Goal: Information Seeking & Learning: Learn about a topic

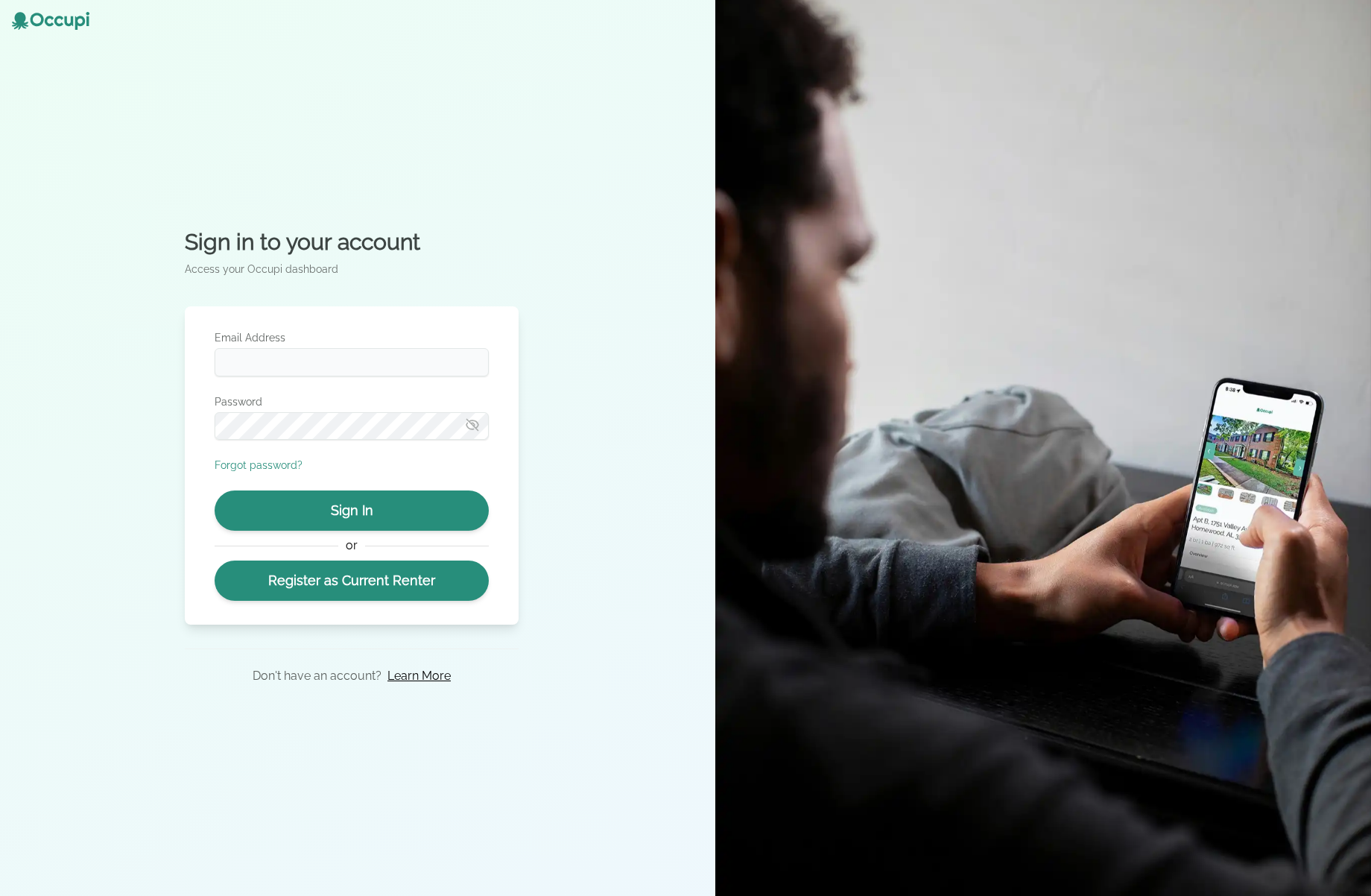
drag, startPoint x: 85, startPoint y: 283, endPoint x: 98, endPoint y: 280, distance: 13.3
click at [85, 283] on div "Sign in to your account Access your Occupi dashboard Email Address Password For…" at bounding box center [351, 448] width 704 height 896
type input "**********"
click at [427, 521] on button "Sign In" at bounding box center [352, 510] width 275 height 41
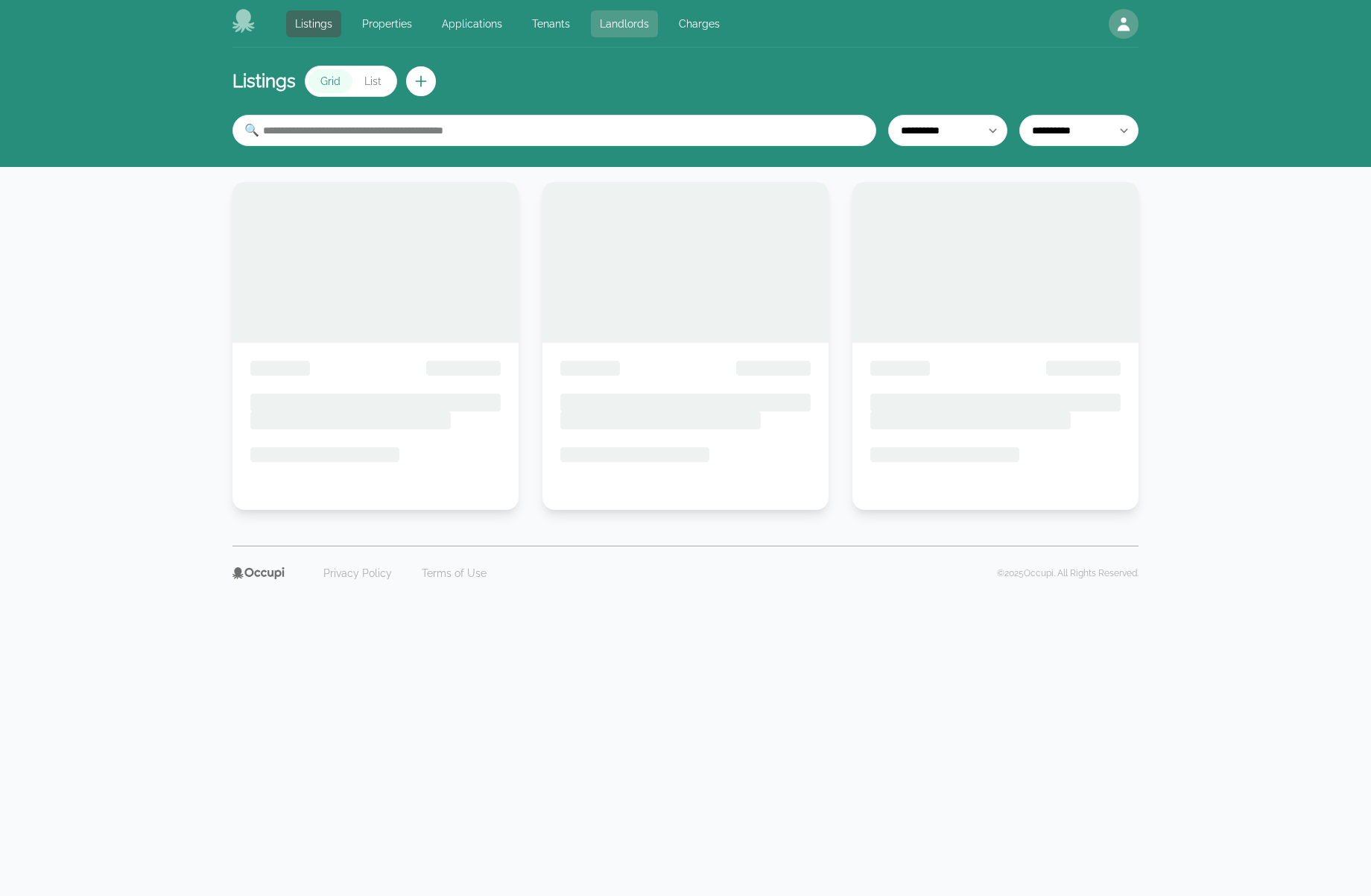
click at [614, 17] on link "Landlords" at bounding box center [624, 24] width 67 height 27
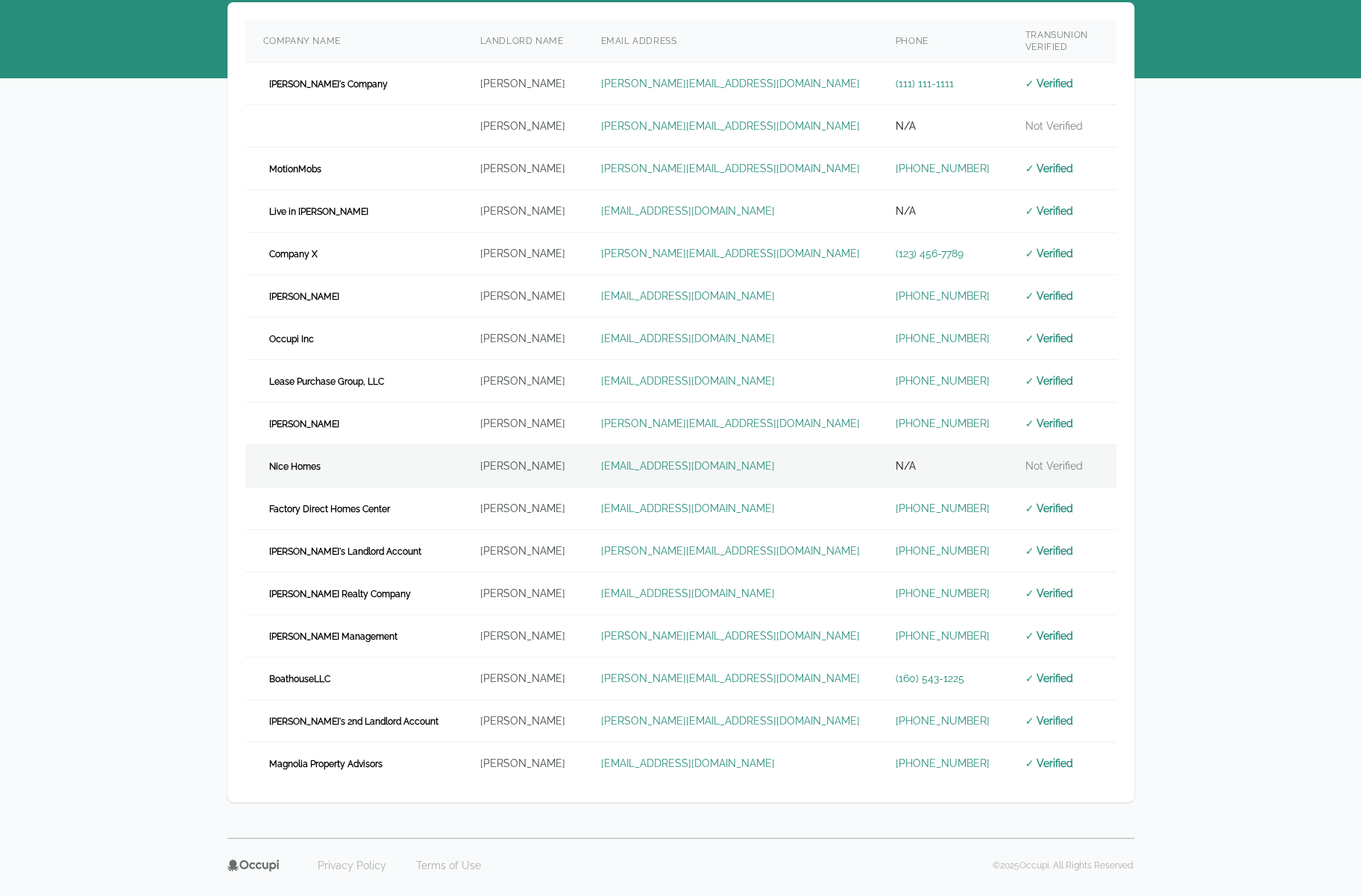
scroll to position [104, 0]
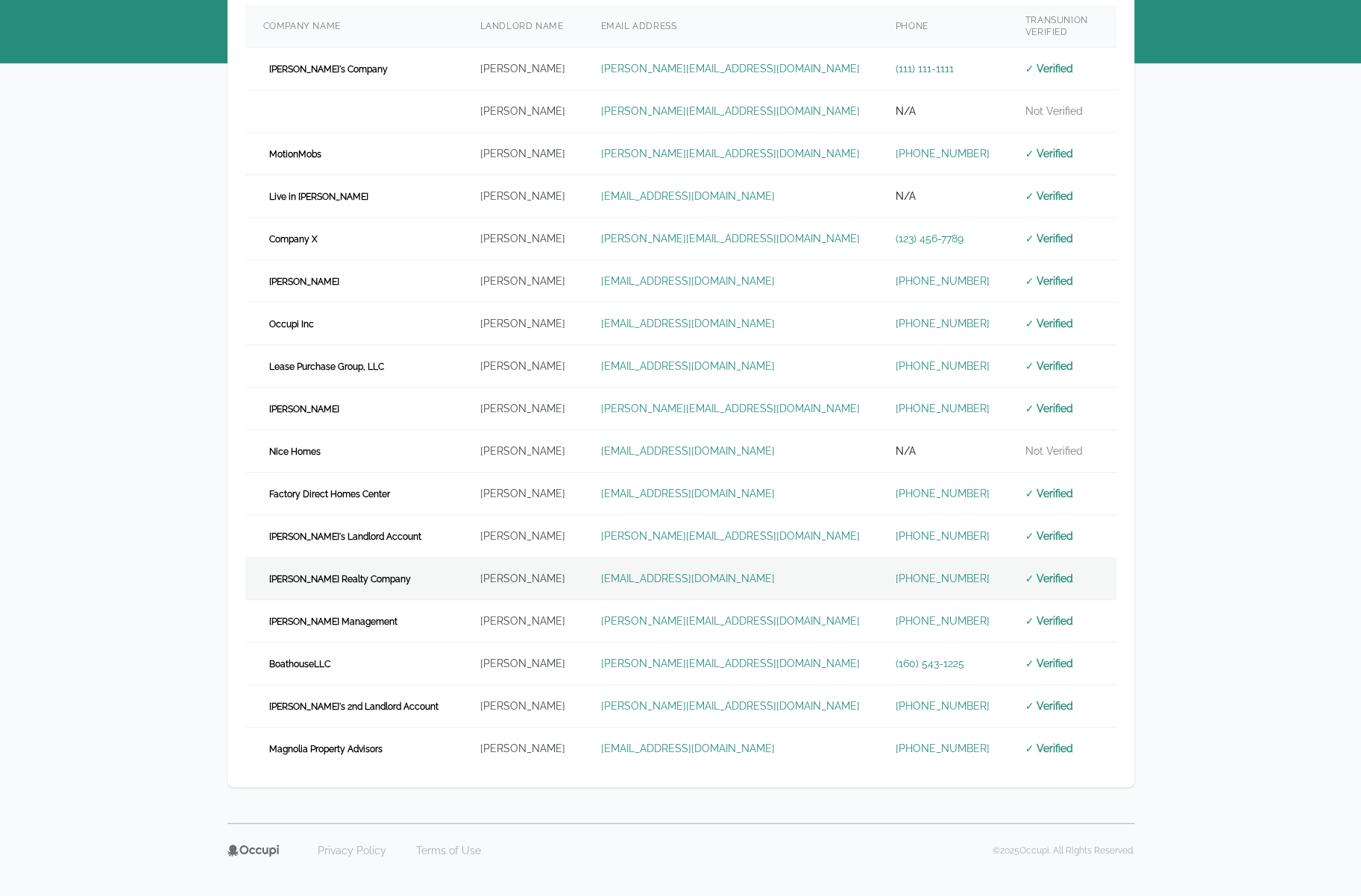
click at [381, 564] on td "[PERSON_NAME] Realty Company" at bounding box center [353, 578] width 217 height 42
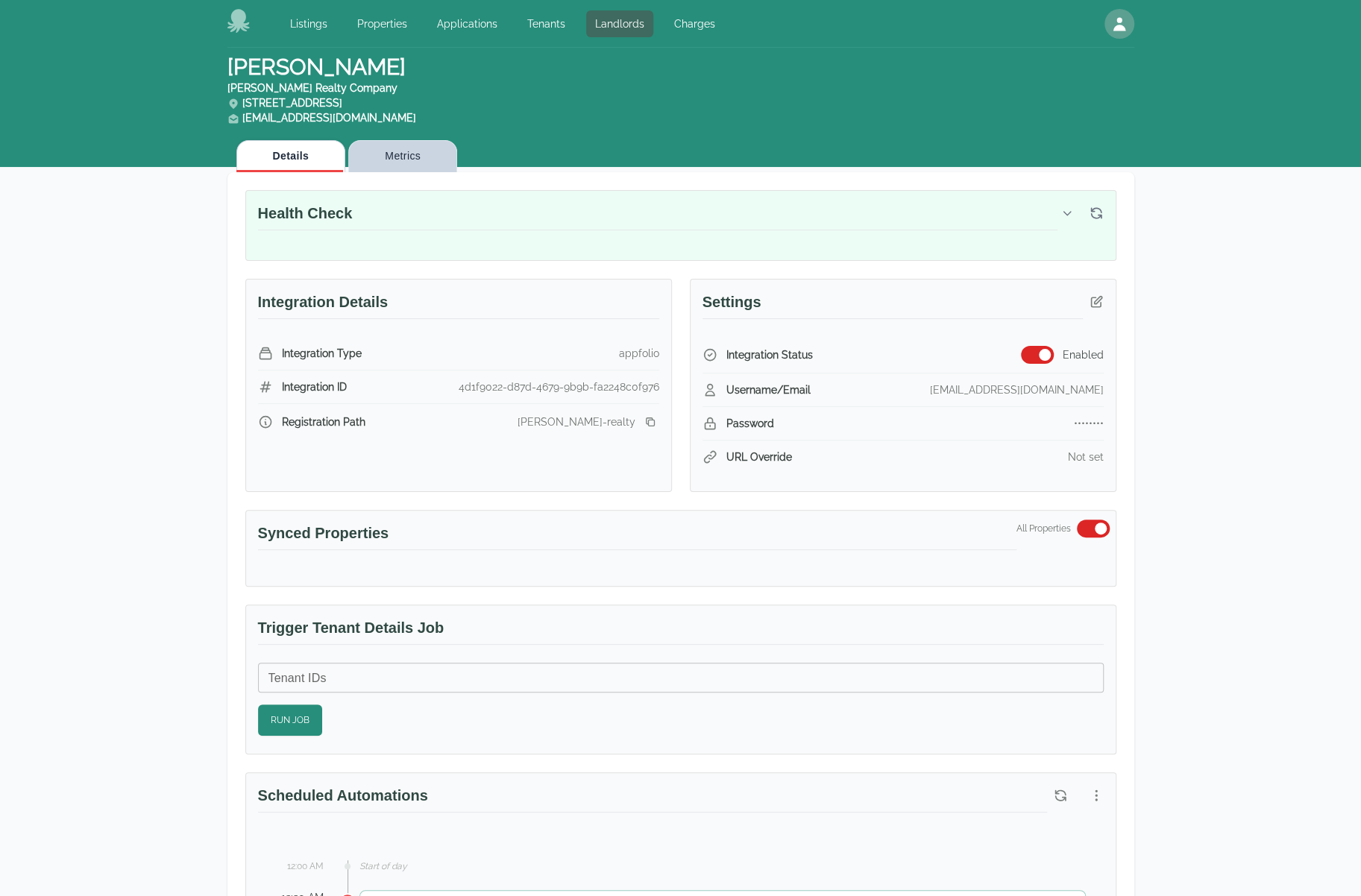
click at [399, 154] on button "Metrics" at bounding box center [402, 155] width 108 height 32
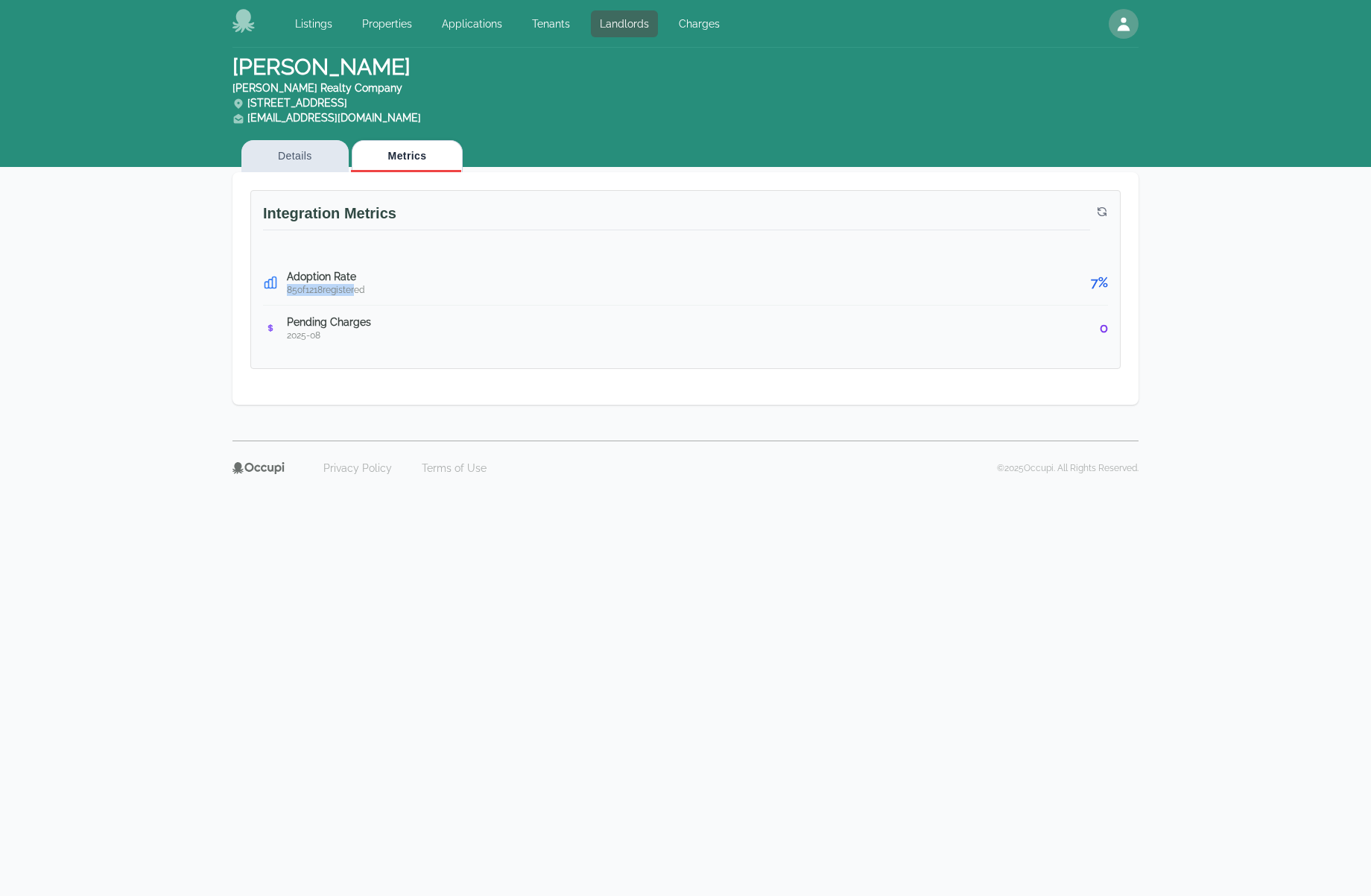
drag, startPoint x: 387, startPoint y: 283, endPoint x: 358, endPoint y: 287, distance: 29.3
click at [358, 287] on div "Adoption Rate 85 of 1218 registered 7 %" at bounding box center [685, 283] width 844 height 45
click at [358, 287] on span "85 of 1218 registered" at bounding box center [326, 289] width 78 height 12
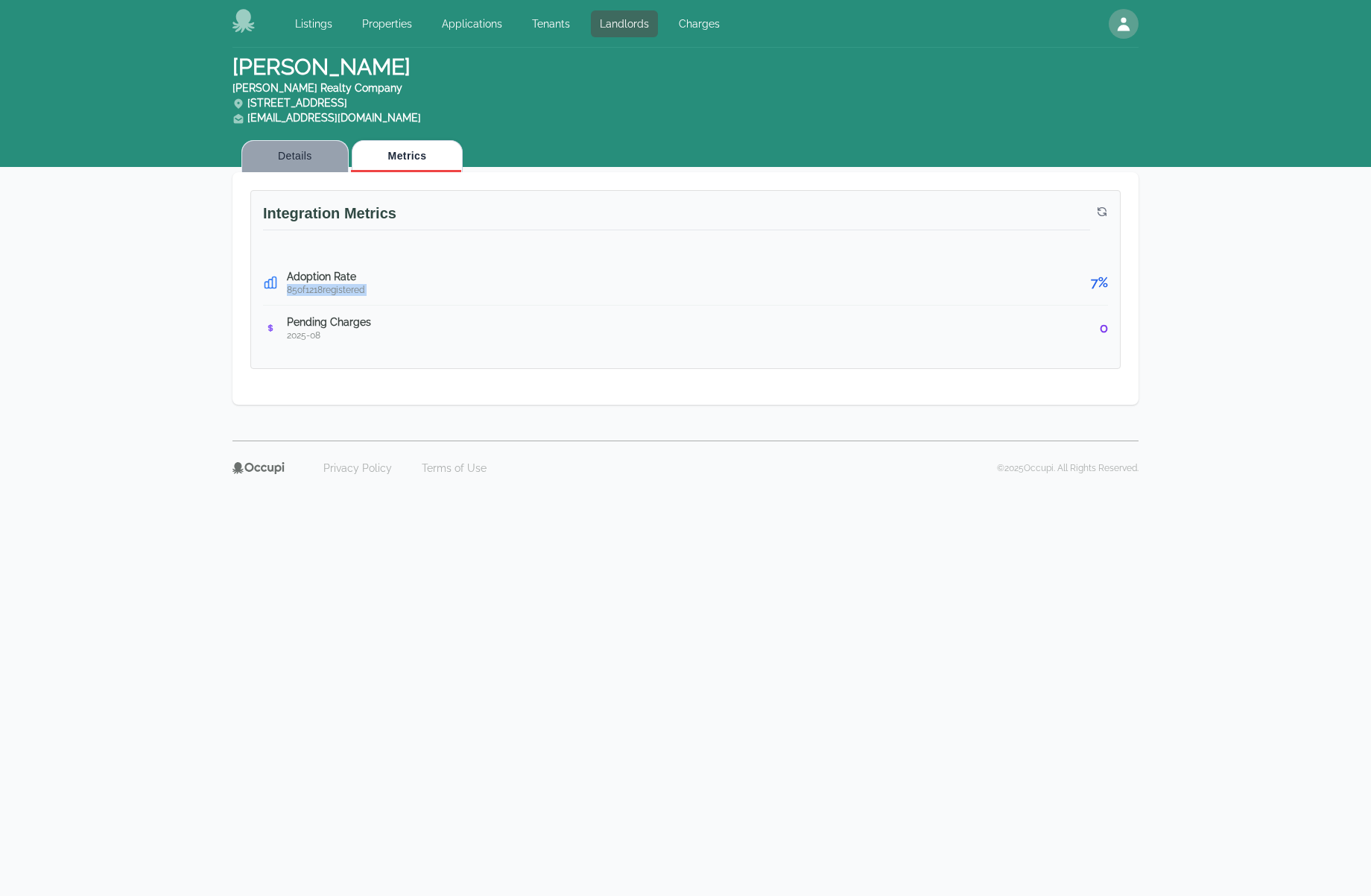
click at [330, 168] on button "Details" at bounding box center [294, 155] width 107 height 32
